Goal: Task Accomplishment & Management: Use online tool/utility

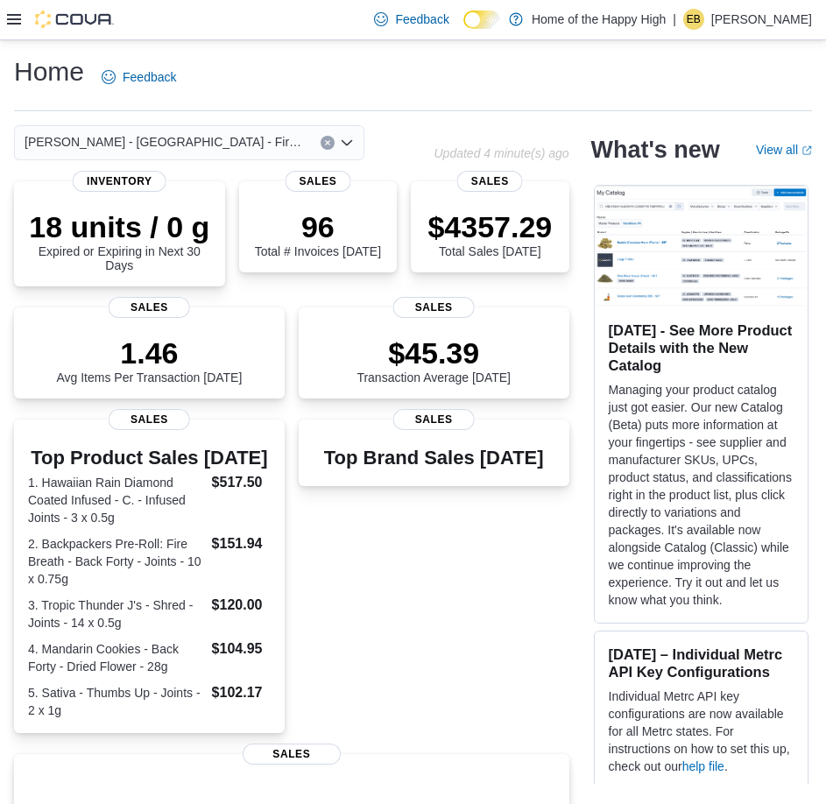
click at [14, 20] on icon at bounding box center [14, 19] width 14 height 11
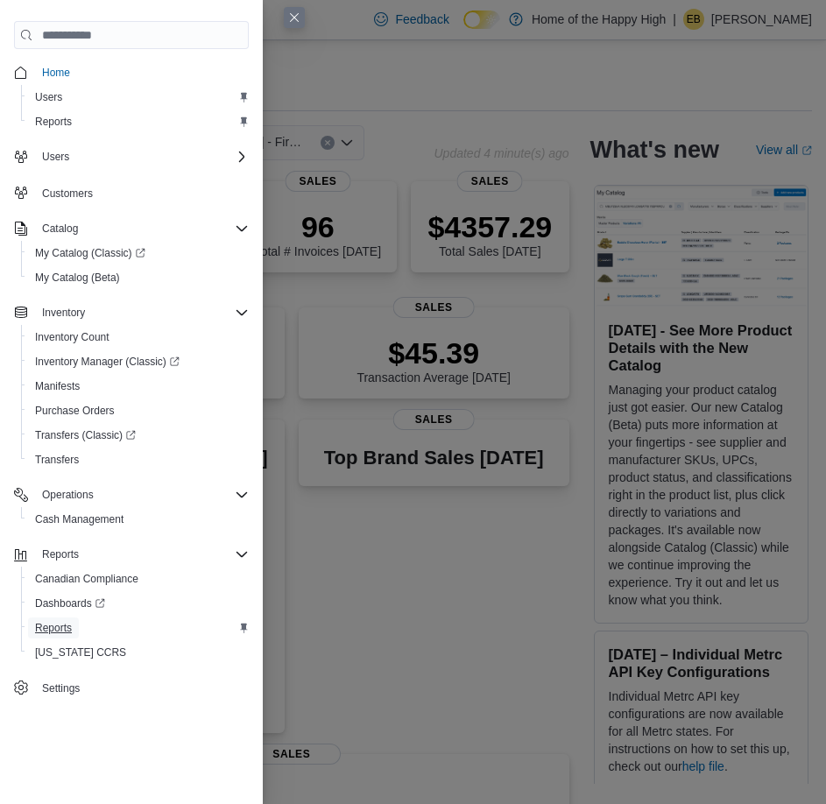
click at [54, 628] on span "Reports" at bounding box center [53, 628] width 37 height 14
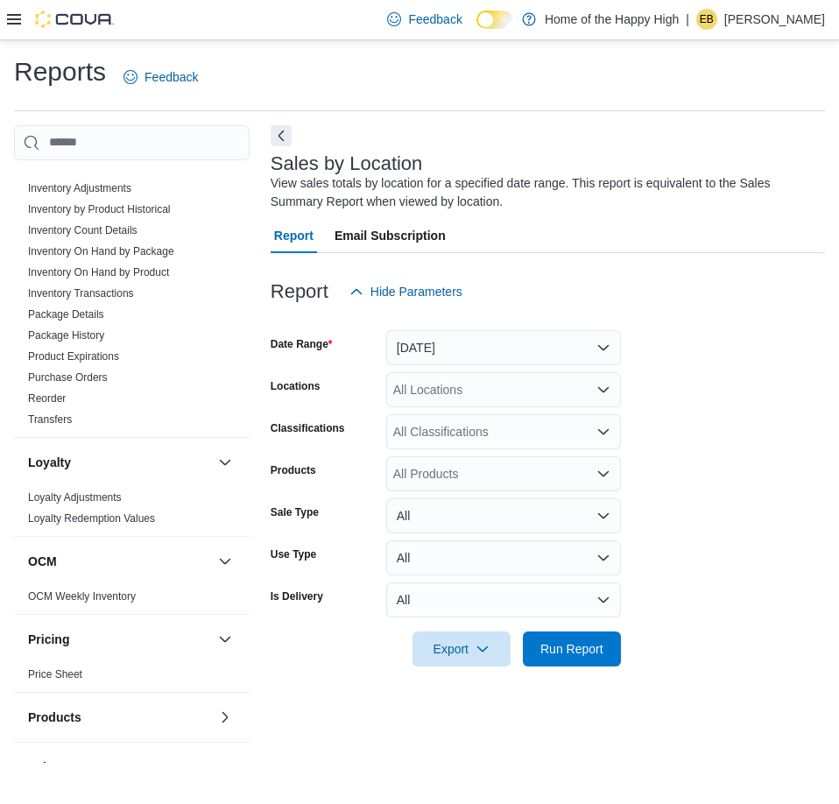
scroll to position [642, 0]
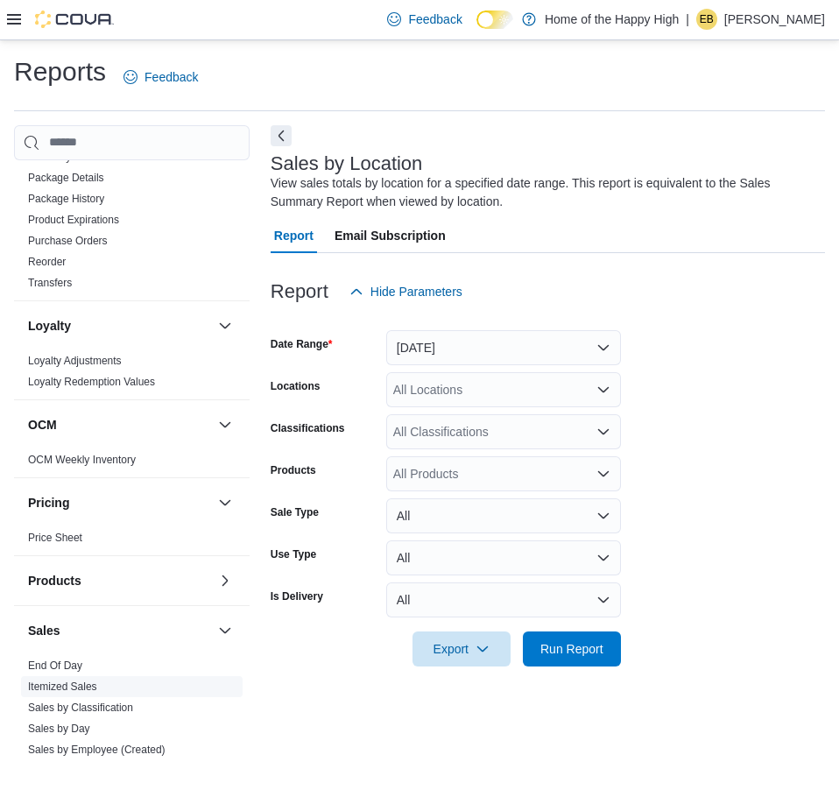
click at [57, 676] on span "Itemized Sales" at bounding box center [132, 686] width 222 height 21
click at [57, 667] on link "End Of Day" at bounding box center [55, 665] width 54 height 12
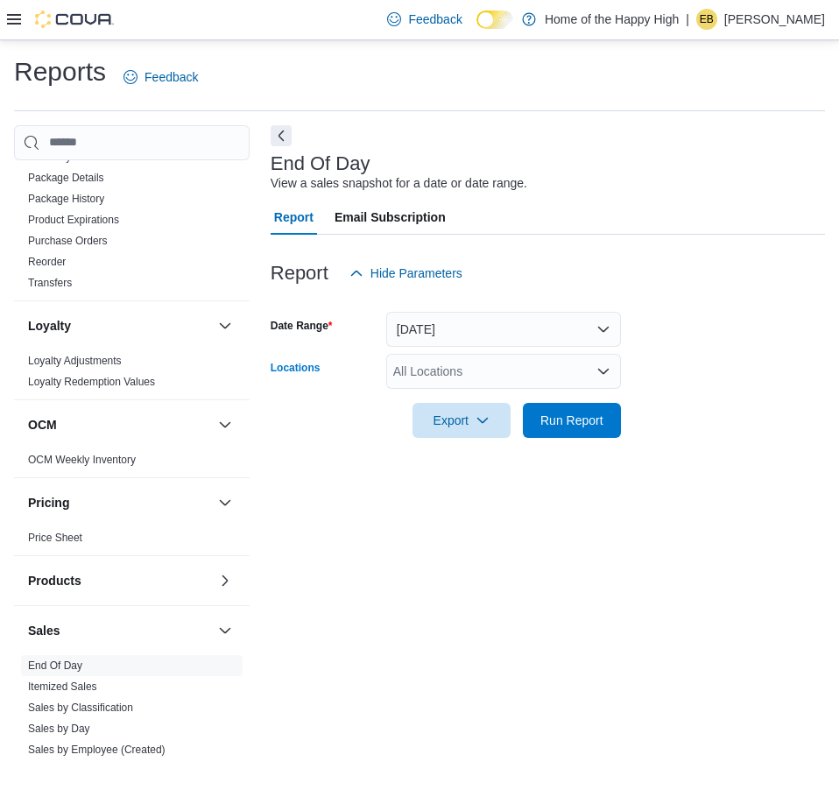
click at [423, 373] on div "All Locations" at bounding box center [503, 371] width 235 height 35
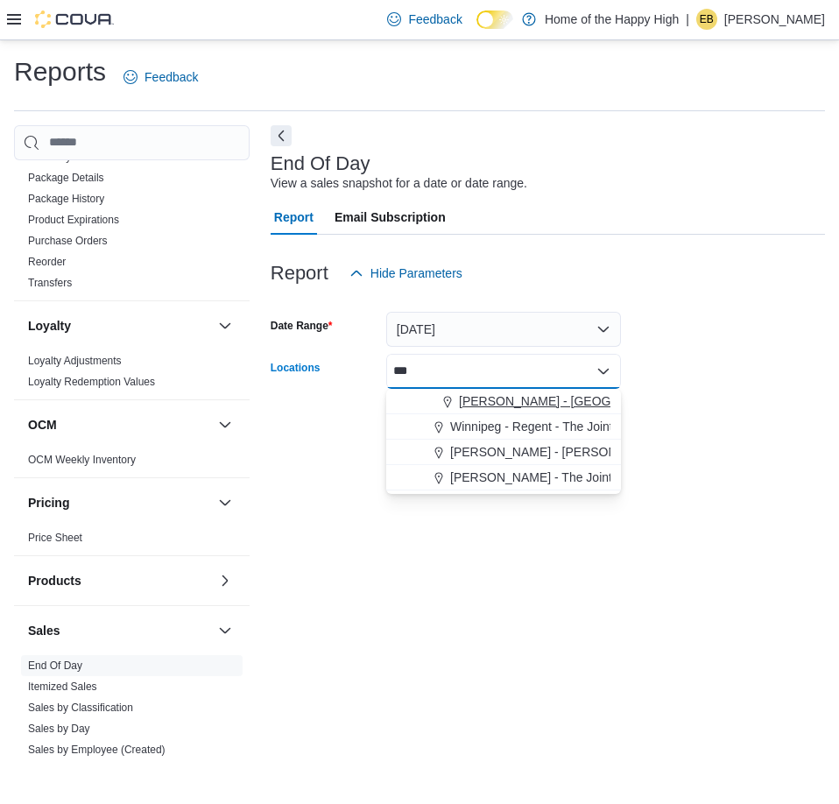
type input "***"
drag, startPoint x: 462, startPoint y: 400, endPoint x: 569, endPoint y: 243, distance: 190.4
click at [464, 398] on span "[PERSON_NAME] - [GEOGRAPHIC_DATA] - Fire & Flower" at bounding box center [620, 401] width 323 height 18
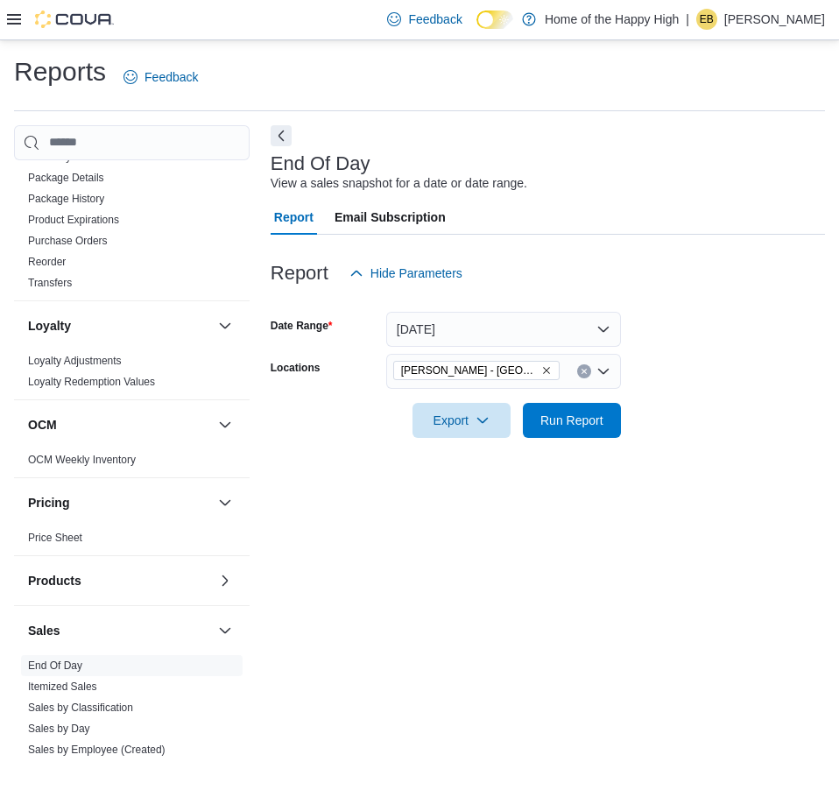
click at [583, 230] on div "Report Email Subscription" at bounding box center [548, 217] width 554 height 35
drag, startPoint x: 469, startPoint y: 420, endPoint x: 476, endPoint y: 440, distance: 21.3
click at [469, 420] on span "Export" at bounding box center [461, 420] width 77 height 35
click at [465, 495] on span "Export to Pdf" at bounding box center [464, 490] width 79 height 14
click at [537, 127] on div "End Of Day View a sales snapshot for a date or date range. Report Email Subscri…" at bounding box center [548, 444] width 554 height 638
